Goal: Navigation & Orientation: Understand site structure

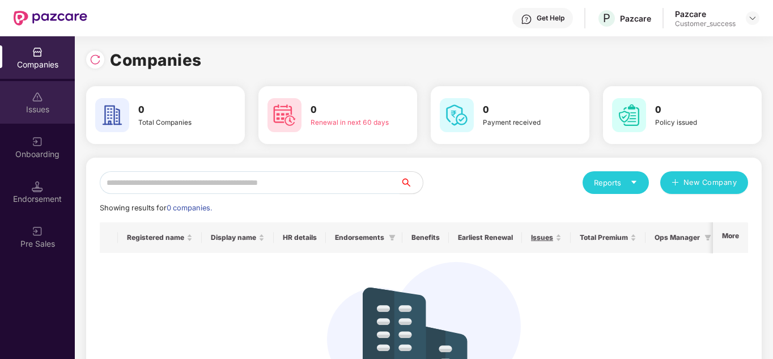
click at [31, 89] on div "Issues" at bounding box center [37, 102] width 75 height 43
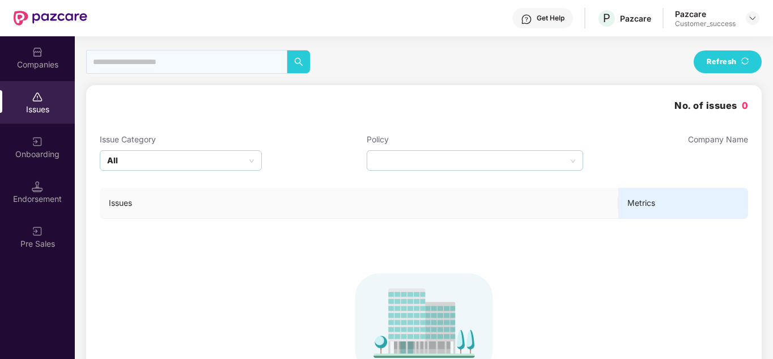
click at [38, 67] on div "Companies" at bounding box center [37, 64] width 75 height 11
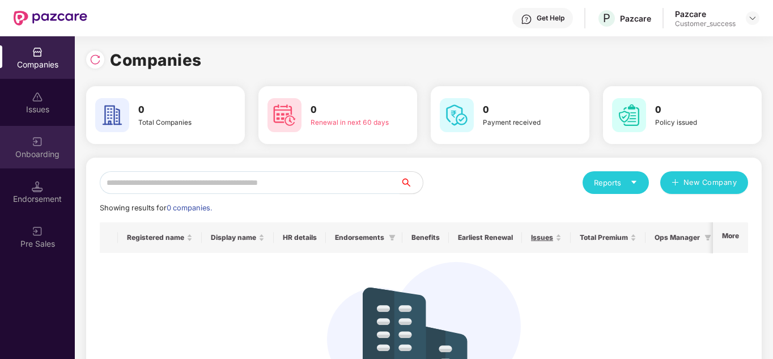
click at [49, 129] on div "Onboarding" at bounding box center [37, 147] width 75 height 43
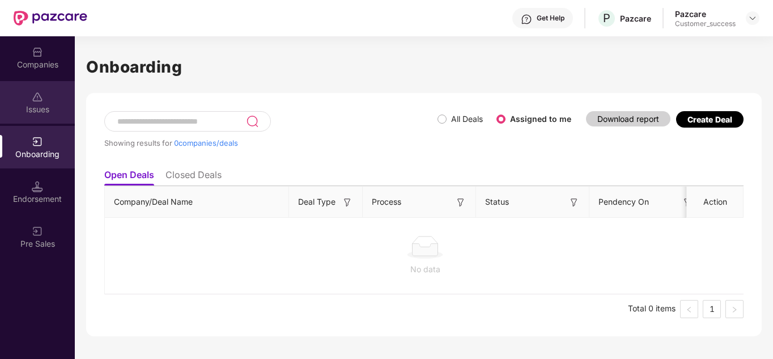
click at [49, 112] on div "Issues" at bounding box center [37, 109] width 75 height 11
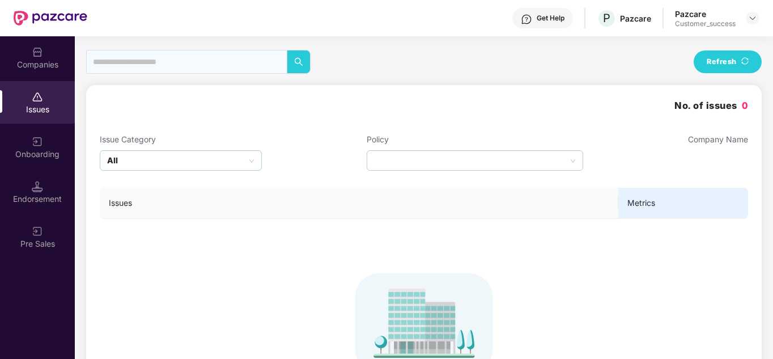
scroll to position [99, 0]
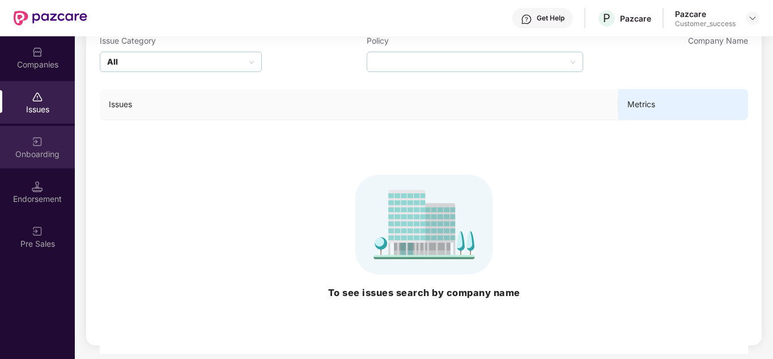
click at [35, 141] on img at bounding box center [37, 141] width 11 height 11
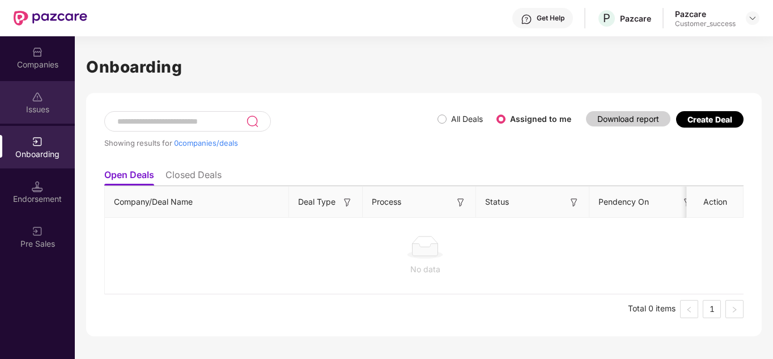
click at [39, 104] on div "Issues" at bounding box center [37, 109] width 75 height 11
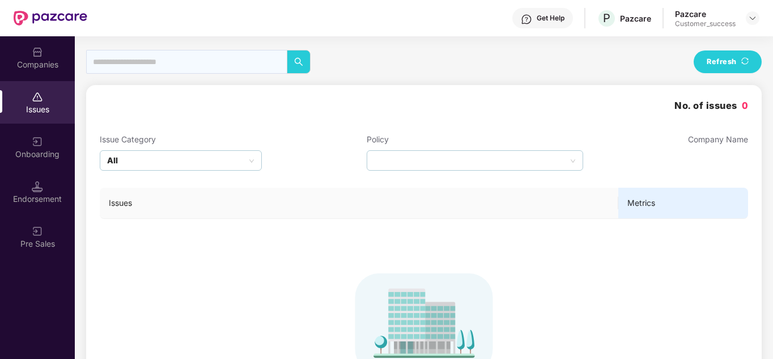
click at [40, 67] on div "Companies" at bounding box center [37, 64] width 75 height 11
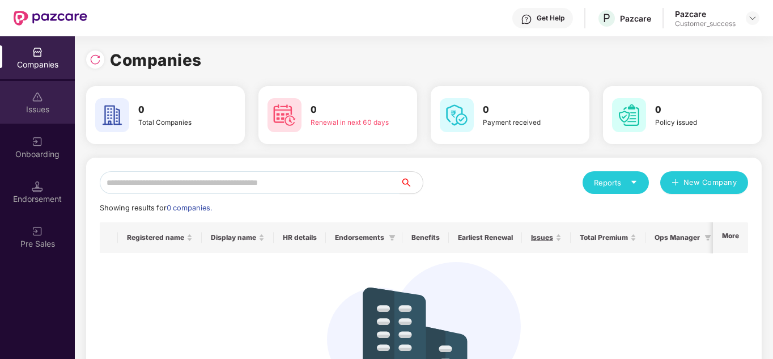
click at [46, 107] on div "Issues" at bounding box center [37, 109] width 75 height 11
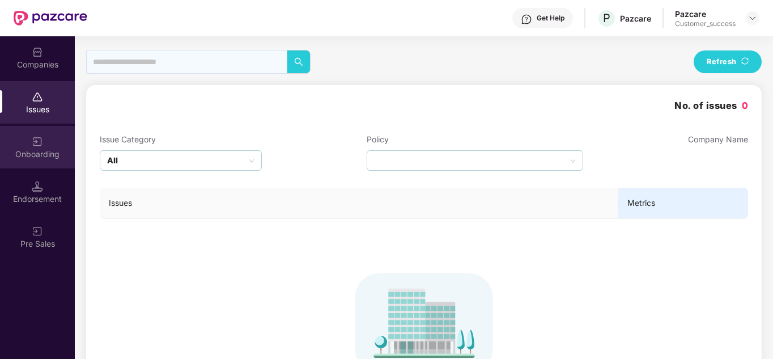
click at [48, 149] on div "Onboarding" at bounding box center [37, 154] width 75 height 11
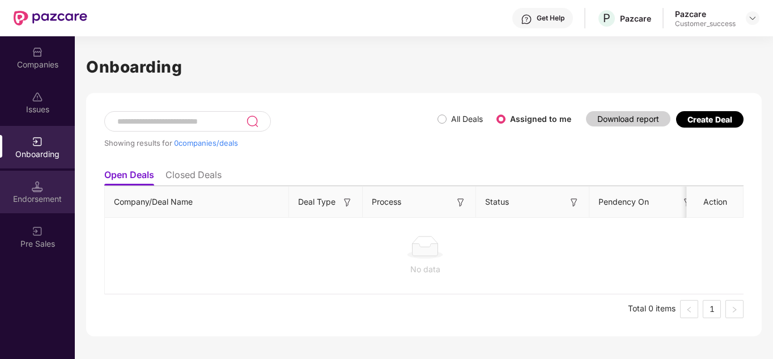
click at [37, 192] on img at bounding box center [37, 186] width 11 height 11
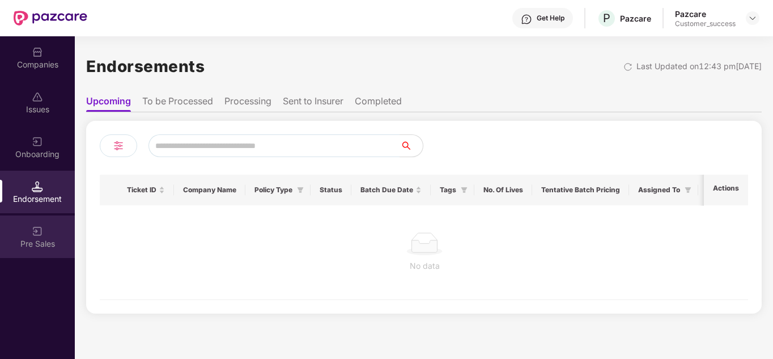
click at [48, 242] on div "Pre Sales" at bounding box center [37, 243] width 75 height 11
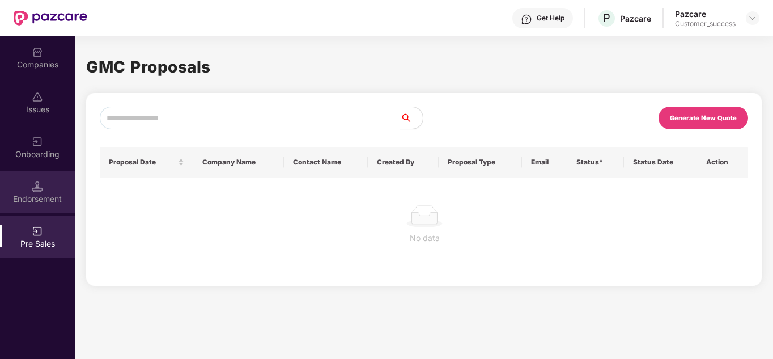
click at [38, 190] on img at bounding box center [37, 186] width 11 height 11
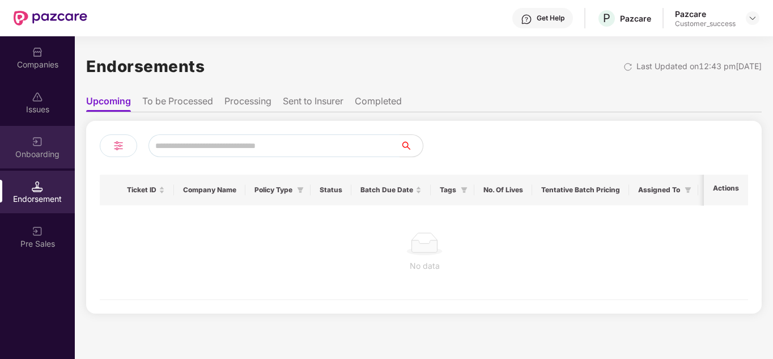
click at [43, 146] on div "Onboarding" at bounding box center [37, 147] width 75 height 43
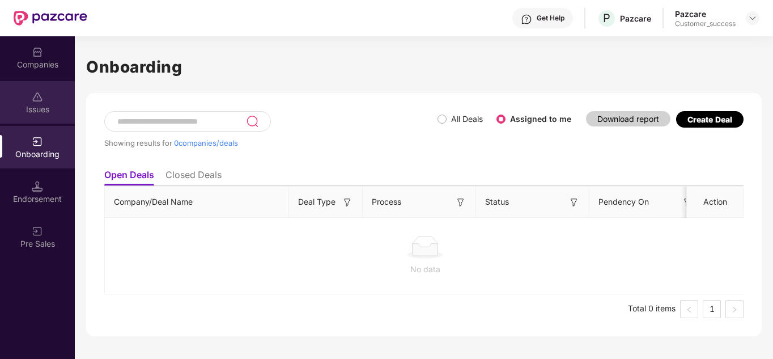
click at [36, 105] on div "Issues" at bounding box center [37, 109] width 75 height 11
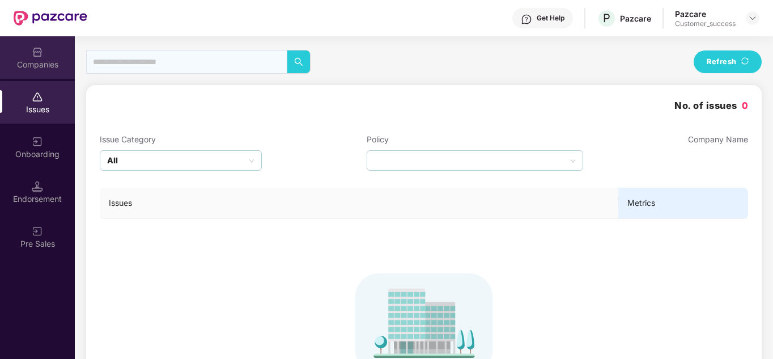
click at [37, 51] on img at bounding box center [37, 51] width 11 height 11
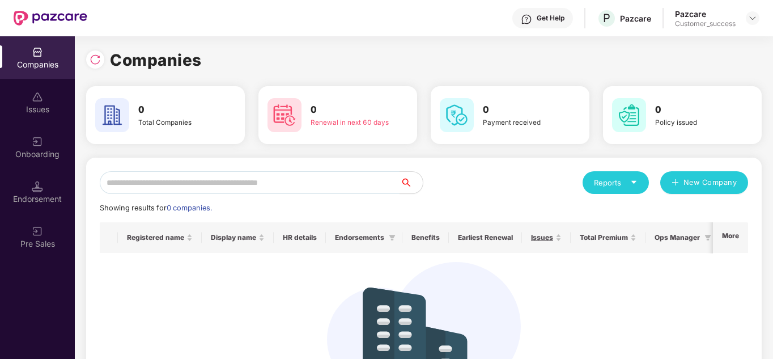
scroll to position [99, 0]
